Goal: Task Accomplishment & Management: Manage account settings

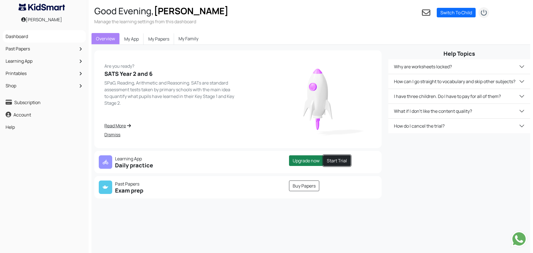
click at [329, 160] on link "Start Trial" at bounding box center [336, 160] width 27 height 11
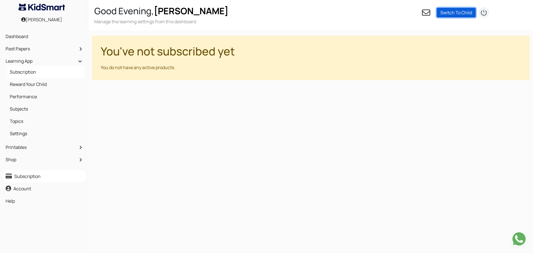
click at [459, 14] on link "Switch To Child" at bounding box center [455, 13] width 39 height 10
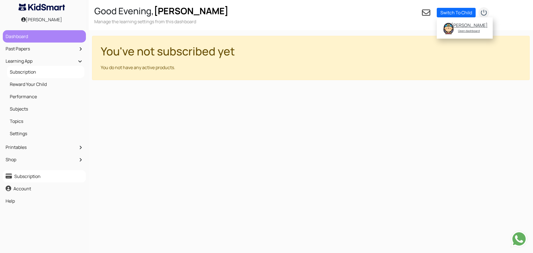
click at [40, 39] on link "Dashboard" at bounding box center [44, 37] width 80 height 10
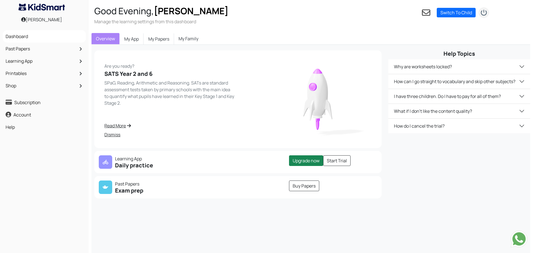
click at [108, 134] on link "Dismiss" at bounding box center [169, 134] width 130 height 7
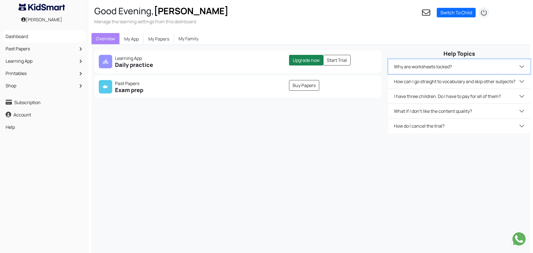
click at [435, 69] on button "Why are worksheets locked?" at bounding box center [458, 66] width 141 height 15
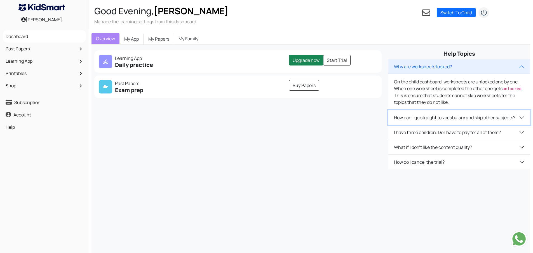
click at [399, 116] on button "How can I go straight to vocabulary and skip other subjects?" at bounding box center [458, 117] width 141 height 15
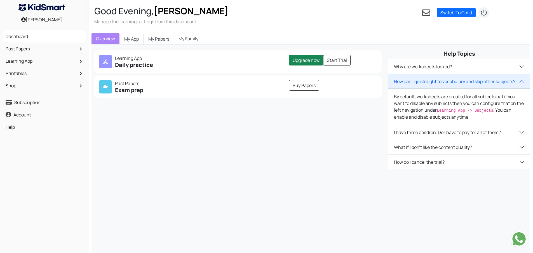
click at [384, 118] on div "Are you ready? SATS Year 2 and 6 SPaG, Reading, Arithmetic and Reasoning. SATs …" at bounding box center [236, 109] width 297 height 119
click at [180, 111] on div "Are you ready? SATS Year 2 and 6 SPaG, Reading, Arithmetic and Reasoning. SATs …" at bounding box center [236, 109] width 297 height 119
click at [462, 10] on link "Switch To Child" at bounding box center [455, 13] width 39 height 10
click at [467, 28] on div "[PERSON_NAME]" at bounding box center [468, 25] width 35 height 6
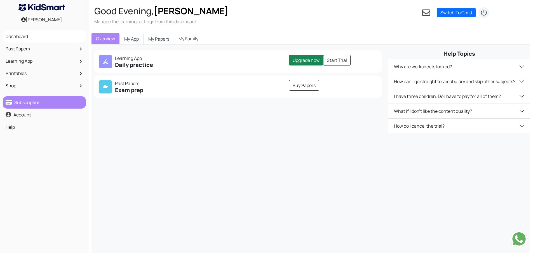
click at [18, 106] on link "Subscription" at bounding box center [44, 103] width 80 height 10
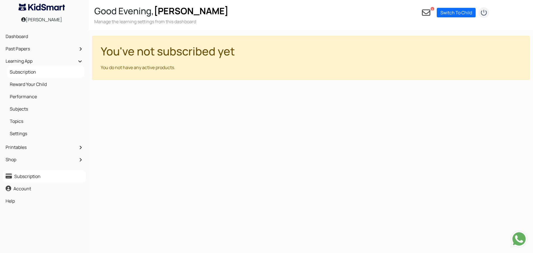
scroll to position [20, 0]
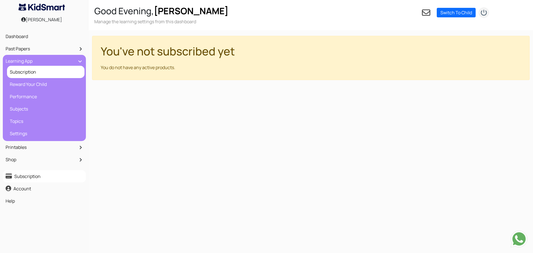
click at [27, 69] on link "Subscription" at bounding box center [45, 72] width 75 height 10
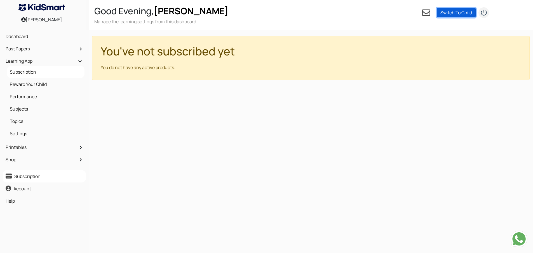
click at [463, 13] on link "Switch To Child" at bounding box center [455, 13] width 39 height 10
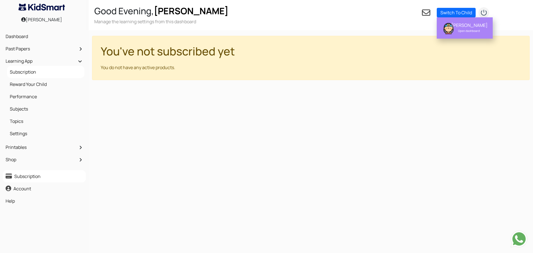
click at [466, 28] on div "[PERSON_NAME]" at bounding box center [468, 25] width 35 height 6
